Goal: Task Accomplishment & Management: Manage account settings

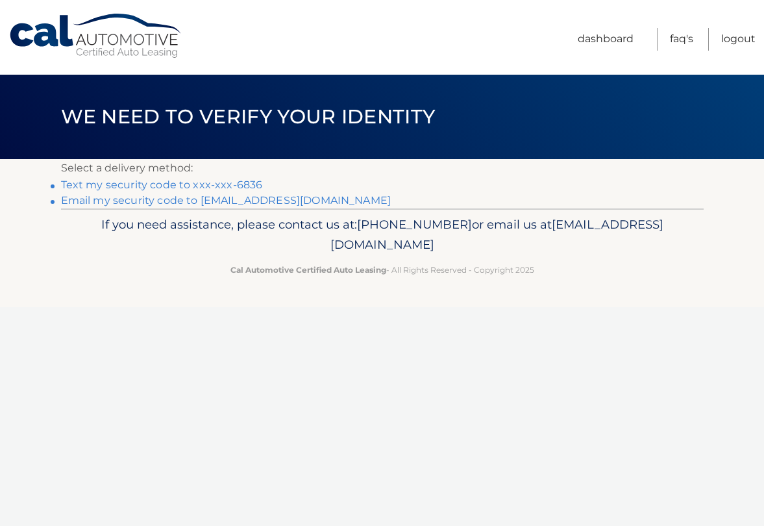
click at [114, 183] on link "Text my security code to xxx-xxx-6836" at bounding box center [162, 184] width 202 height 12
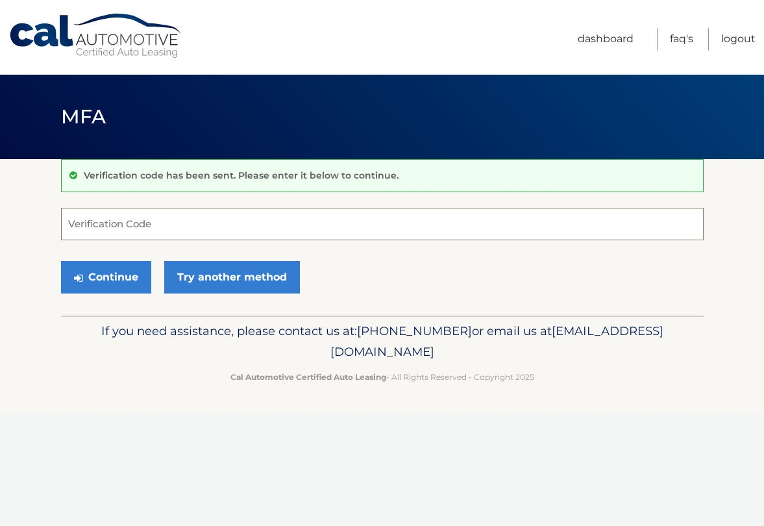
click at [216, 215] on input "Verification Code" at bounding box center [382, 224] width 642 height 32
type input "548579"
click at [61, 261] on button "Continue" at bounding box center [106, 277] width 90 height 32
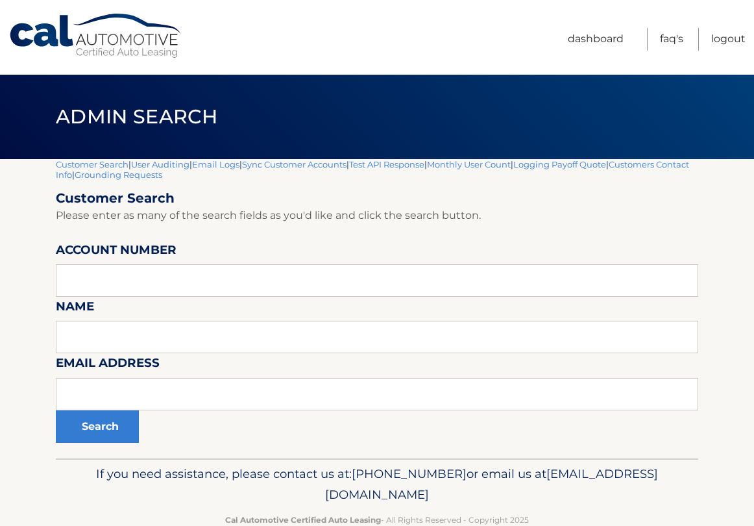
click at [137, 299] on form "Customer Search Please enter as many of the search fields as you'd like and cli…" at bounding box center [377, 316] width 642 height 252
click at [136, 279] on input "text" at bounding box center [377, 280] width 642 height 32
click at [426, 269] on input "text" at bounding box center [377, 280] width 642 height 32
paste input "44455540996"
type input "44455540996"
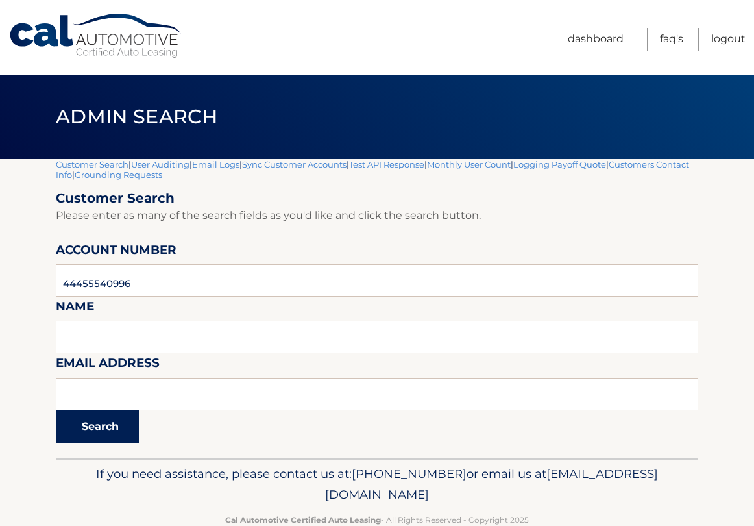
click at [106, 421] on button "Search" at bounding box center [97, 426] width 83 height 32
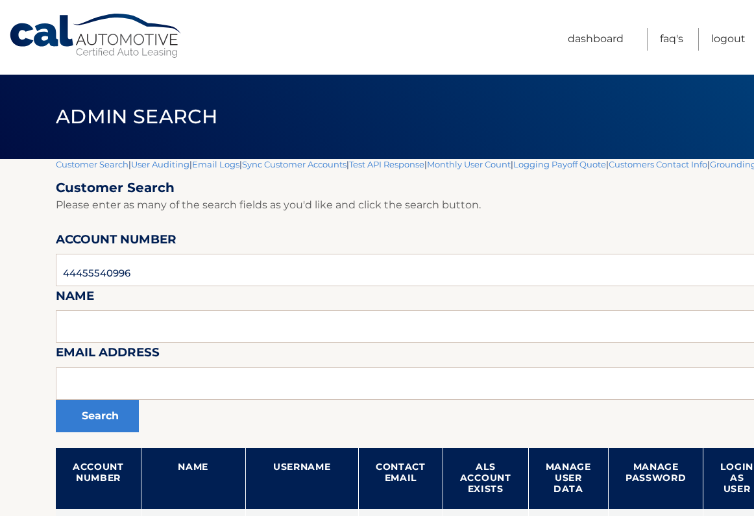
scroll to position [154, 0]
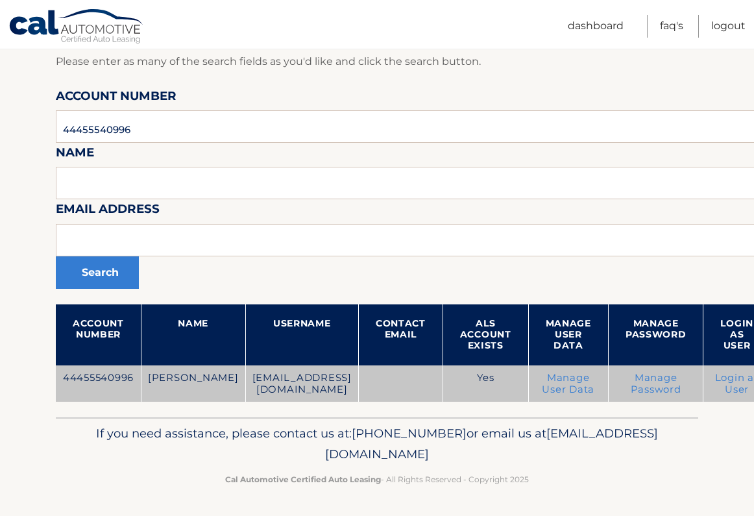
click at [715, 381] on link "Login as User" at bounding box center [737, 383] width 44 height 23
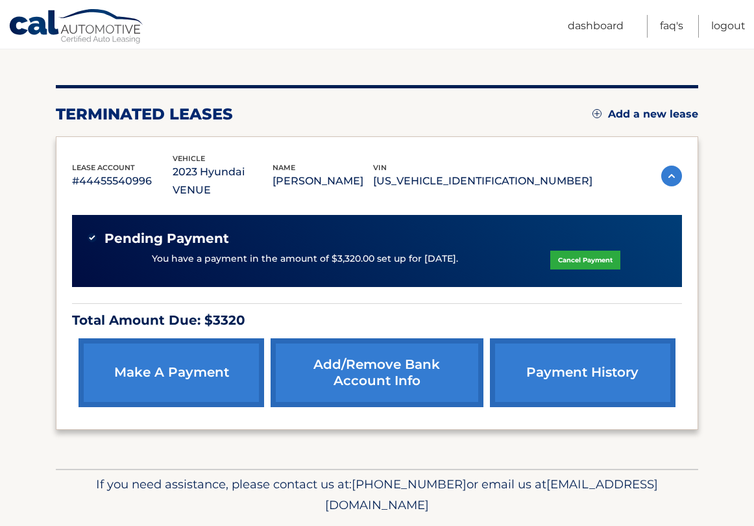
scroll to position [155, 0]
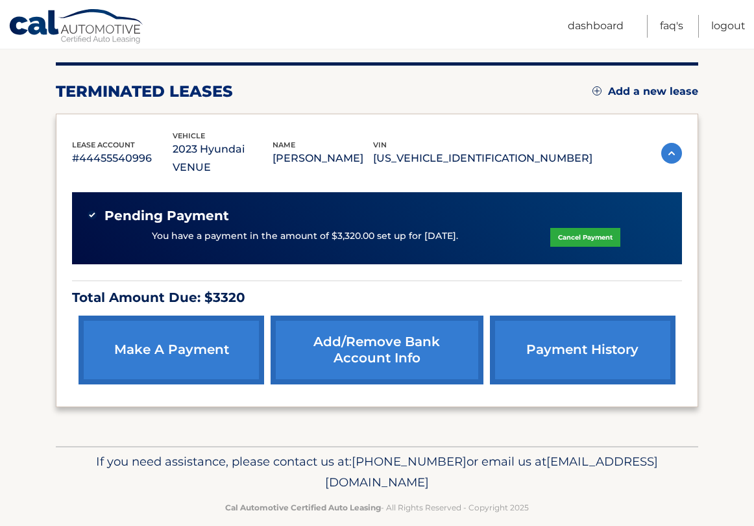
click at [177, 337] on link "make a payment" at bounding box center [172, 349] width 186 height 69
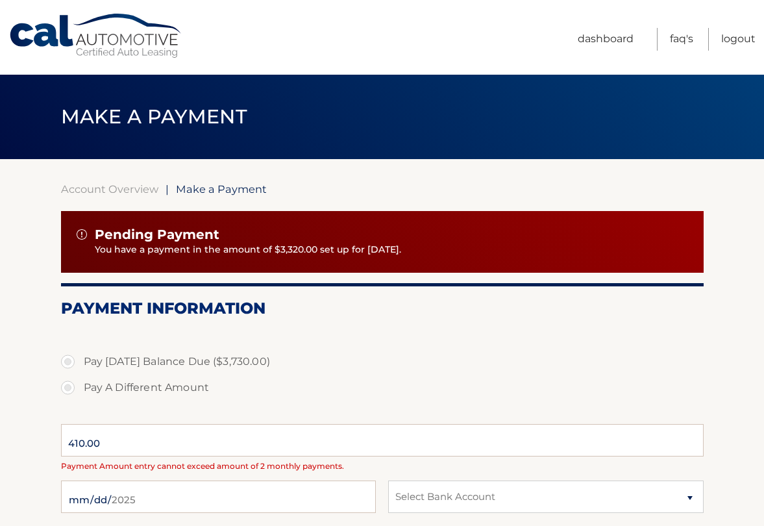
select select "Y2M3NzcxM2UtNGFmMC00MDkyLWJlNDUtZTJmZTkzMGUzZjQ2"
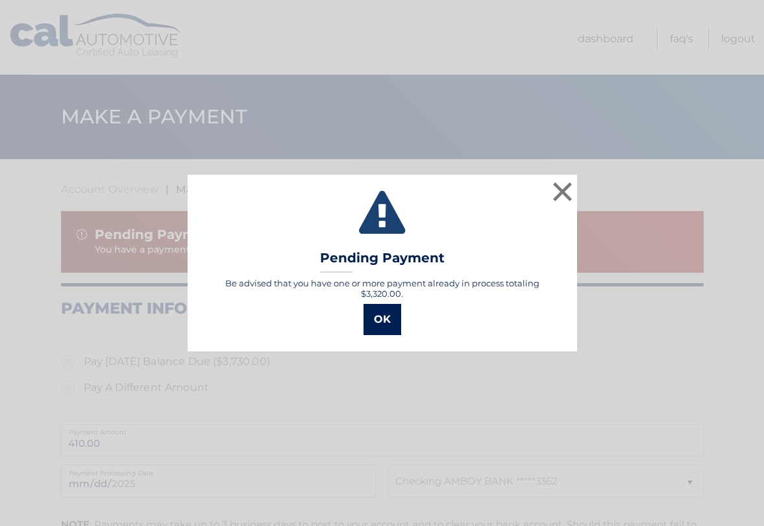
click at [387, 315] on button "OK" at bounding box center [382, 319] width 38 height 31
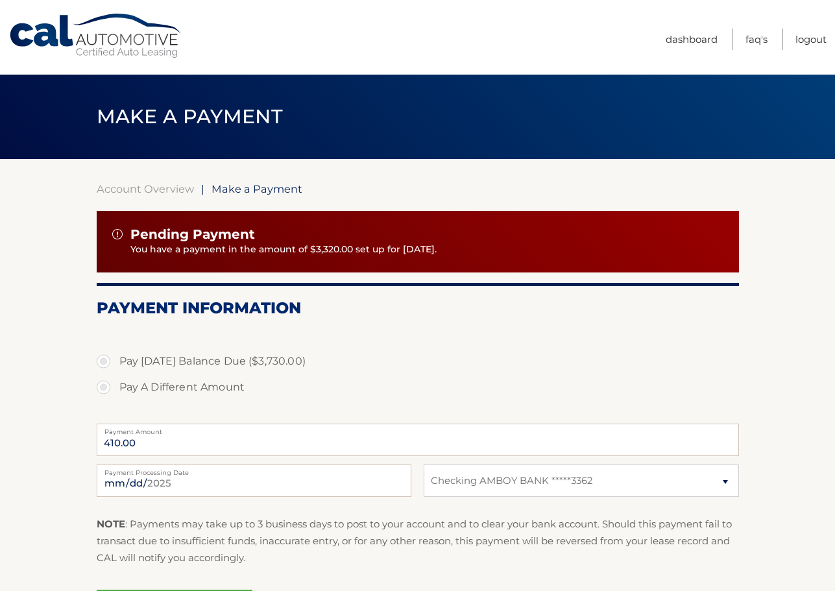
click at [145, 50] on link "Cal Automotive" at bounding box center [95, 36] width 175 height 46
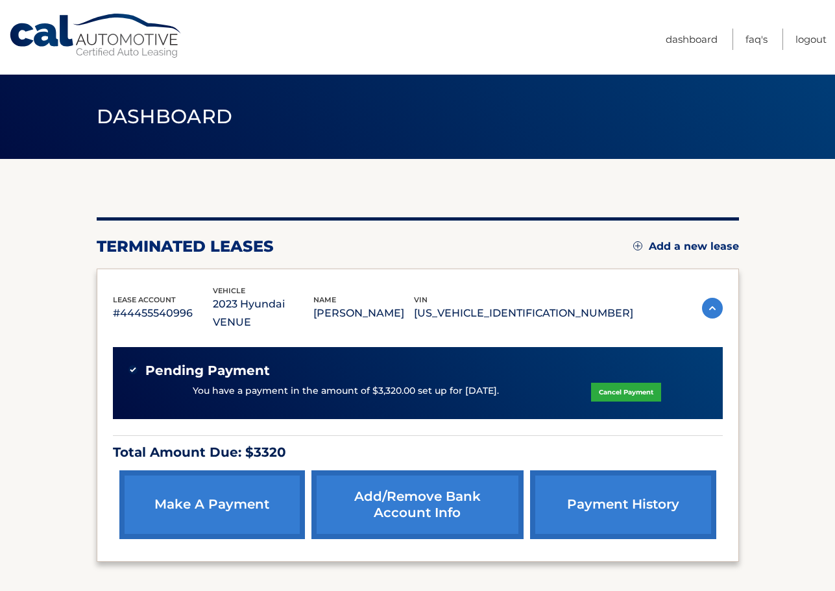
click at [184, 42] on link "Cal Automotive" at bounding box center [95, 36] width 175 height 46
click at [796, 38] on link "Logout" at bounding box center [811, 39] width 31 height 21
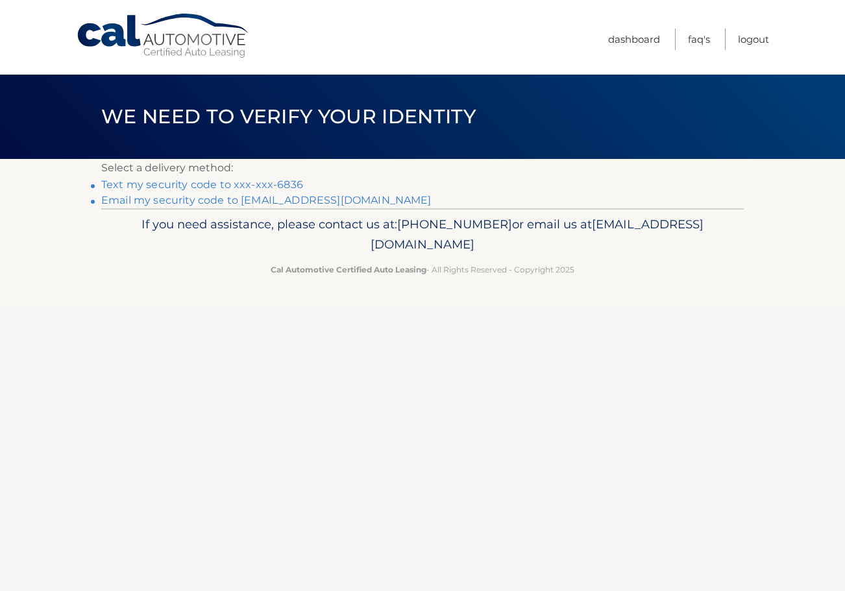
click at [180, 183] on link "Text my security code to xxx-xxx-6836" at bounding box center [202, 184] width 202 height 12
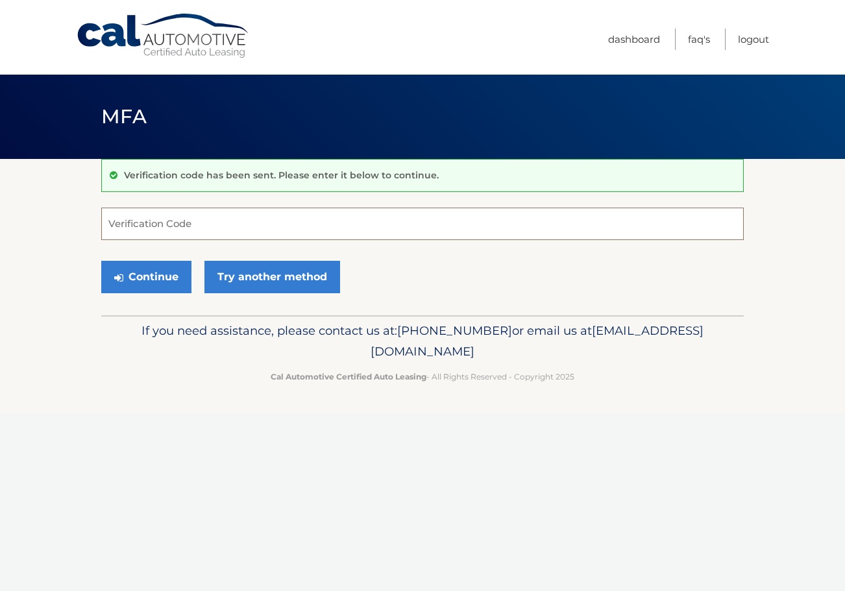
click at [280, 239] on input "Verification Code" at bounding box center [422, 224] width 642 height 32
type input "420921"
click at [101, 261] on button "Continue" at bounding box center [146, 277] width 90 height 32
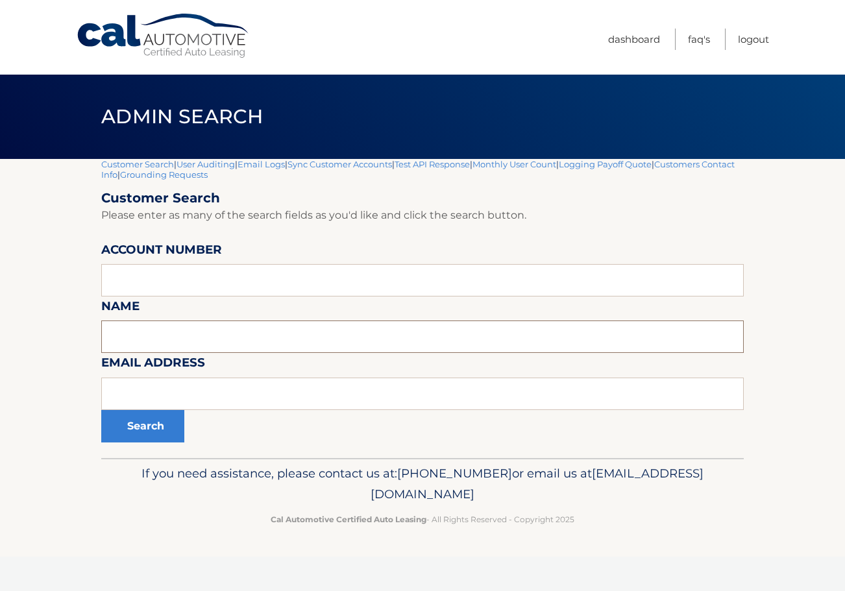
click at [223, 341] on input "text" at bounding box center [422, 337] width 642 height 32
type input "[PERSON_NAME]"
click at [101, 410] on button "Search" at bounding box center [142, 426] width 83 height 32
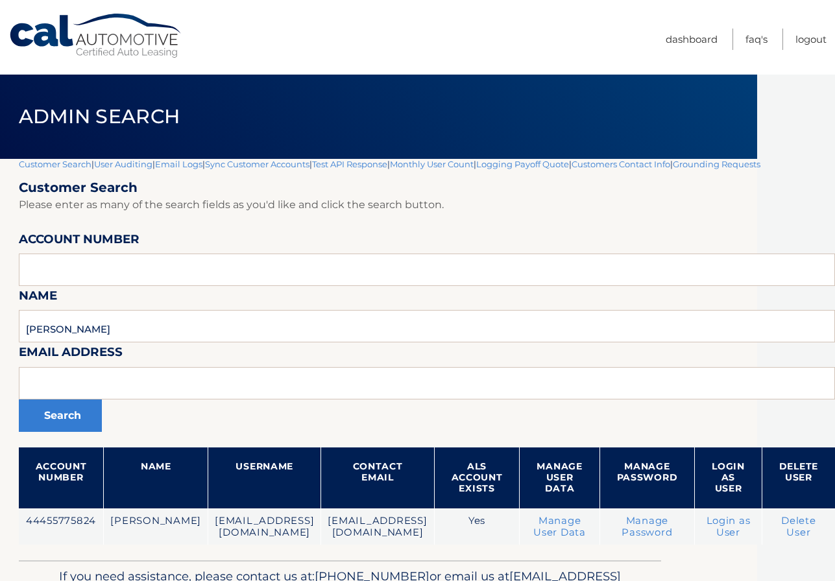
scroll to position [0, 169]
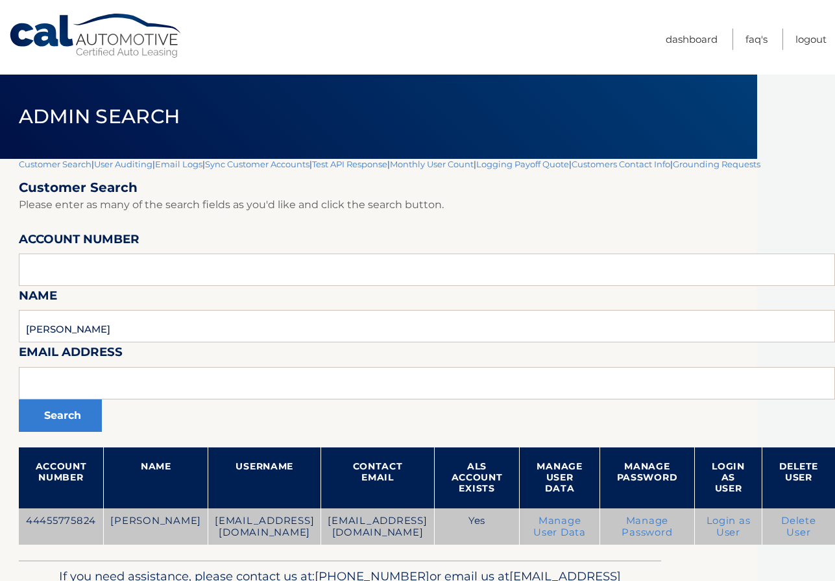
click at [726, 530] on link "Login as User" at bounding box center [729, 526] width 44 height 23
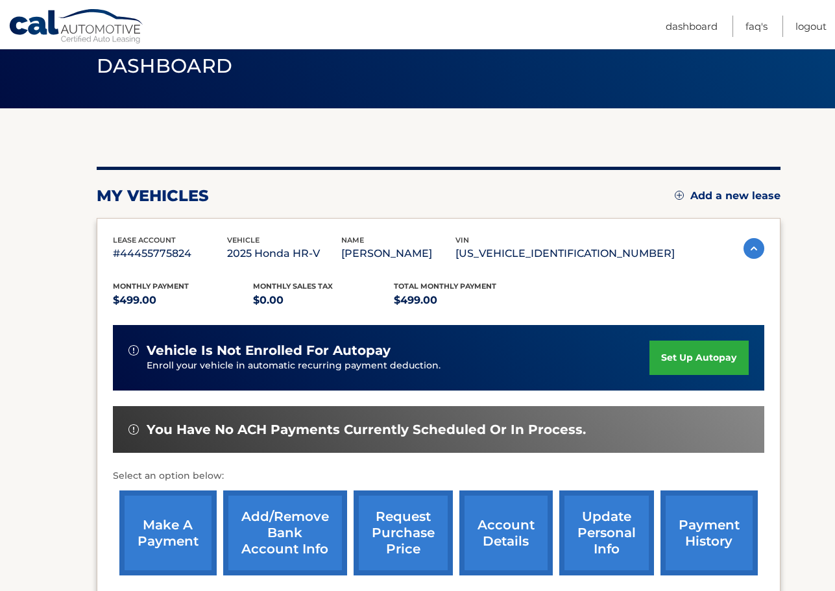
scroll to position [195, 0]
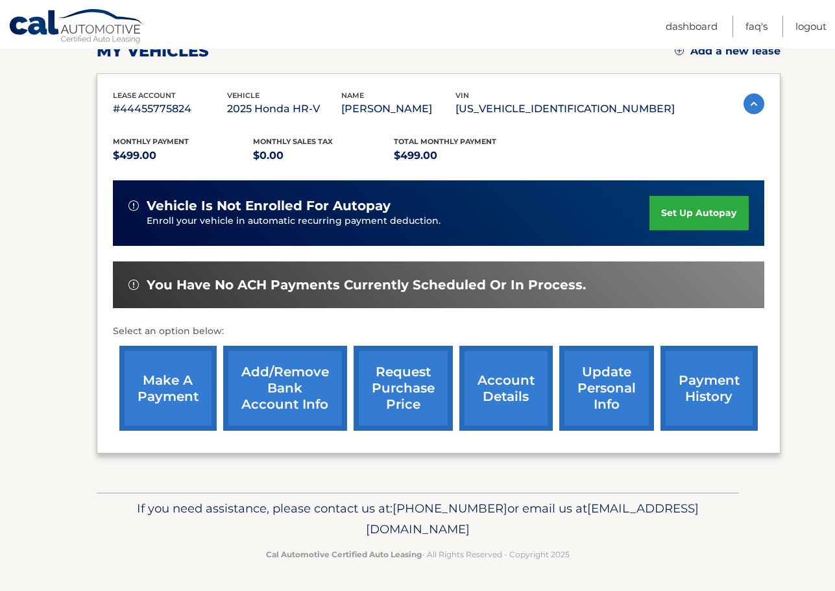
click at [510, 394] on link "account details" at bounding box center [505, 388] width 93 height 85
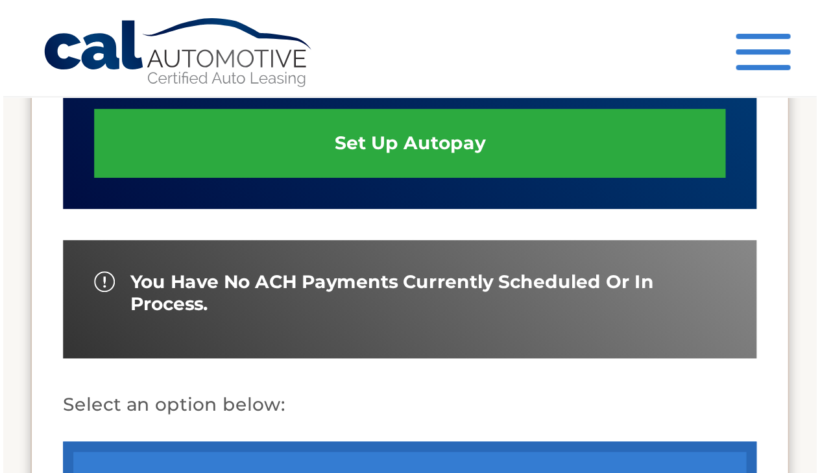
scroll to position [389, 0]
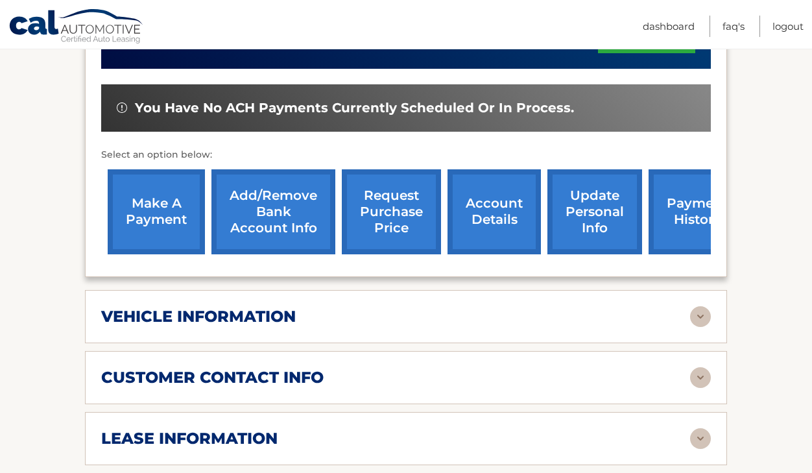
click at [386, 215] on link "request purchase price" at bounding box center [391, 211] width 99 height 85
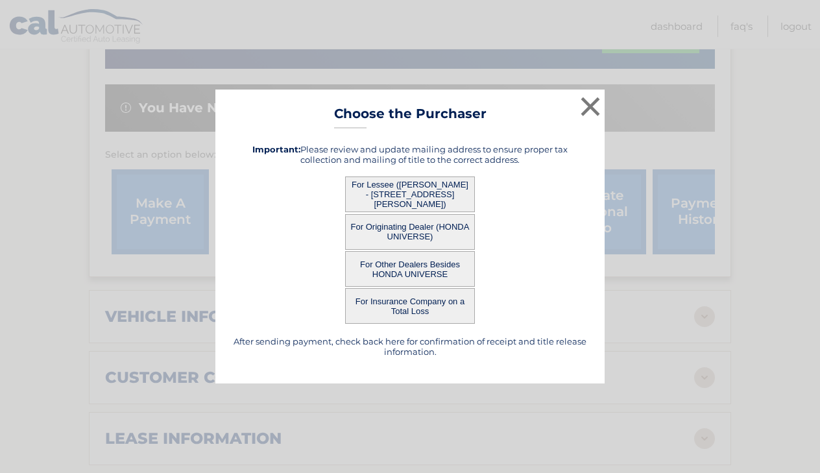
click at [337, 190] on div "For Lessee ([PERSON_NAME] - [STREET_ADDRESS][PERSON_NAME])" at bounding box center [410, 195] width 357 height 36
click at [415, 309] on button "For Insurance Company on a Total Loss" at bounding box center [410, 306] width 130 height 36
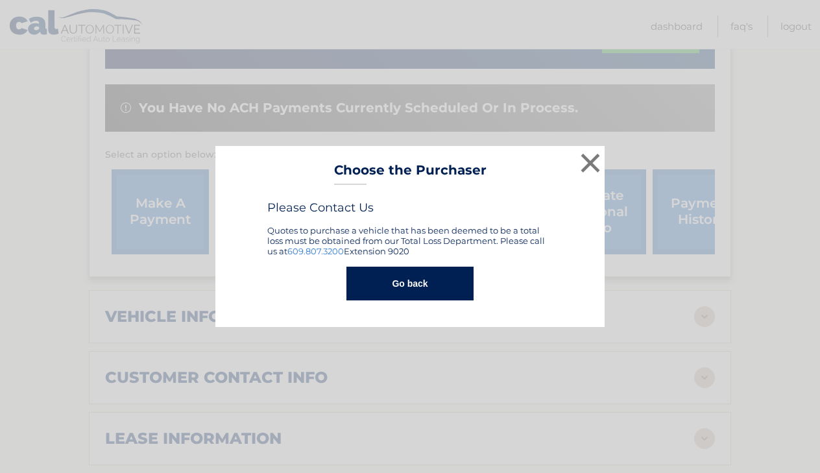
click at [420, 278] on button "Go back" at bounding box center [410, 284] width 127 height 34
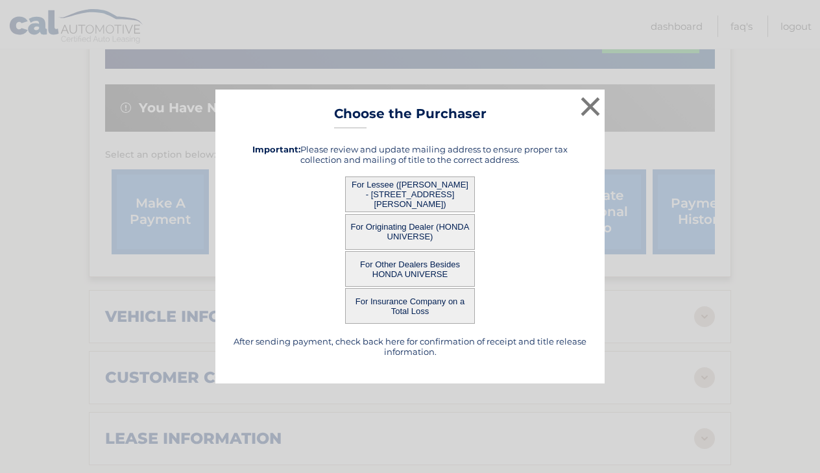
drag, startPoint x: 413, startPoint y: 263, endPoint x: 248, endPoint y: 269, distance: 164.9
click at [248, 269] on div "For Other Dealers Besides HONDA UNIVERSE" at bounding box center [410, 269] width 357 height 36
drag, startPoint x: 382, startPoint y: 190, endPoint x: 395, endPoint y: 190, distance: 13.0
click at [395, 190] on button "For Lessee ([PERSON_NAME] - [STREET_ADDRESS][PERSON_NAME])" at bounding box center [410, 195] width 130 height 36
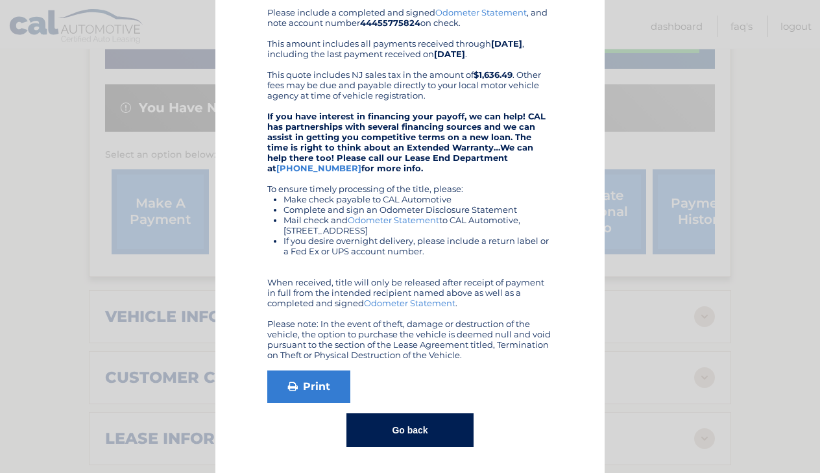
scroll to position [145, 0]
click at [413, 422] on button "Go back" at bounding box center [410, 430] width 127 height 34
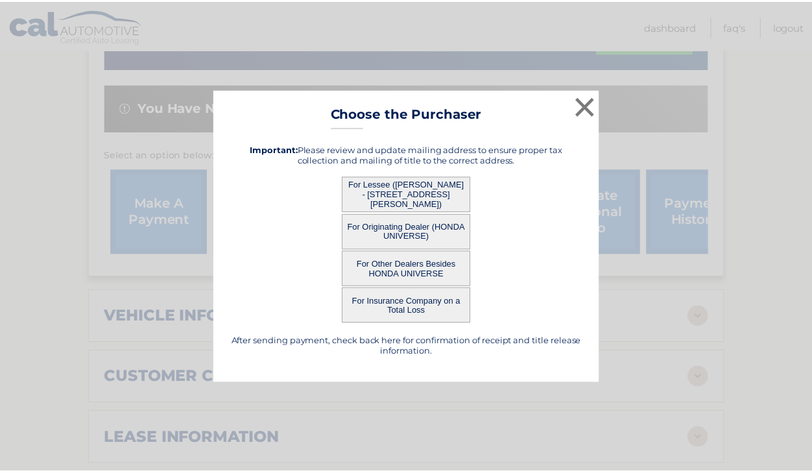
scroll to position [0, 0]
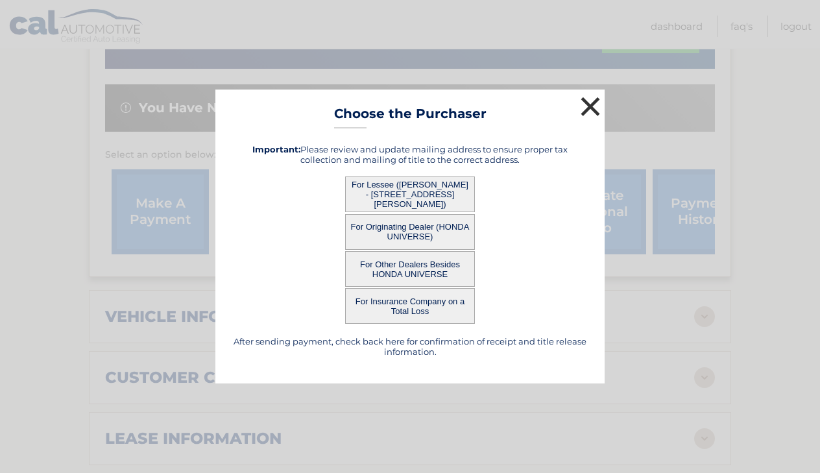
click at [594, 109] on button "×" at bounding box center [591, 106] width 26 height 26
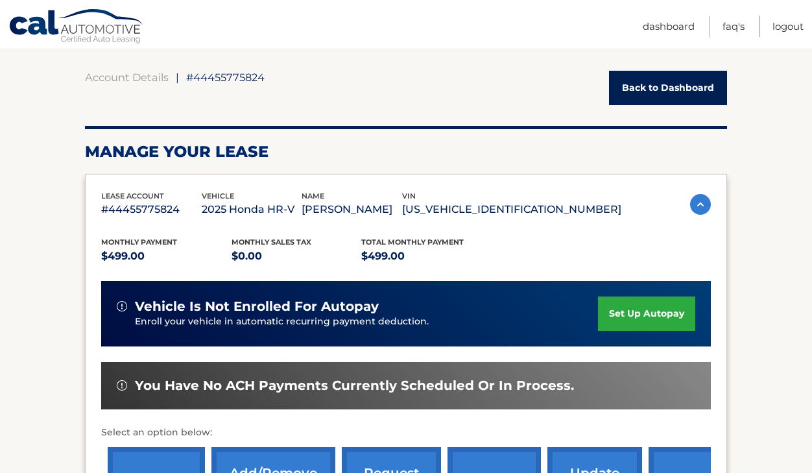
scroll to position [78, 0]
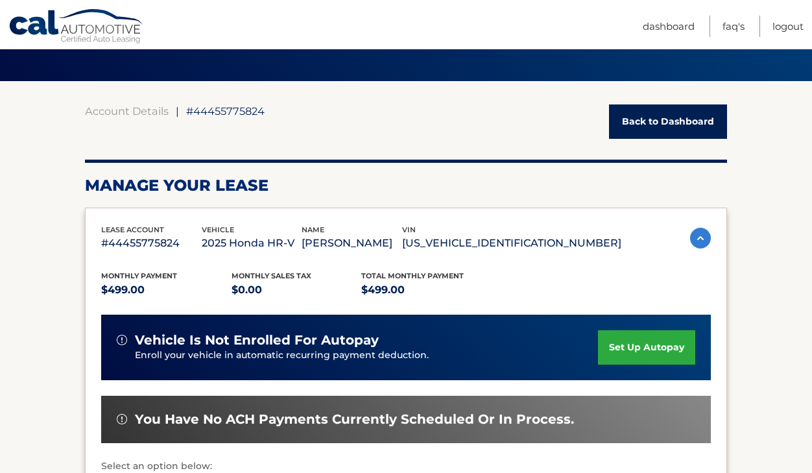
click at [635, 347] on link "set up autopay" at bounding box center [646, 347] width 97 height 34
